Goal: Book appointment/travel/reservation

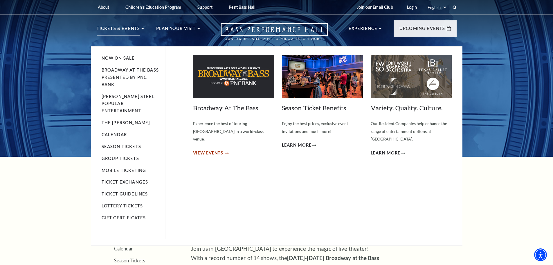
click at [212, 149] on span "View Events" at bounding box center [208, 152] width 30 height 7
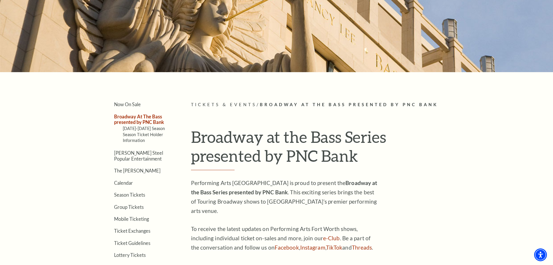
scroll to position [87, 0]
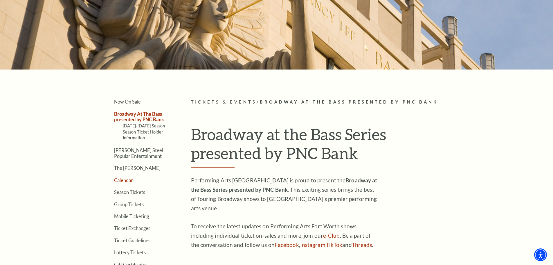
click at [126, 180] on link "Calendar" at bounding box center [123, 180] width 19 height 6
